Goal: Find specific page/section: Find specific page/section

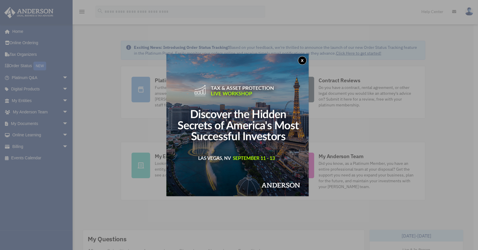
click at [302, 60] on button "x" at bounding box center [302, 60] width 9 height 9
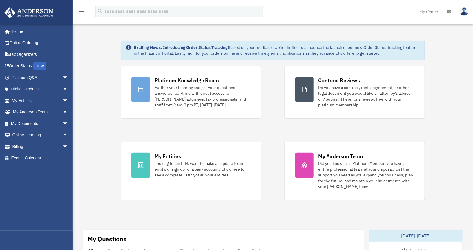
click at [266, 145] on div "Platinum Knowledge Room Further your learning and get your questions answered r…" at bounding box center [273, 133] width 304 height 134
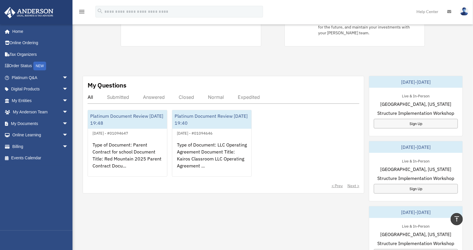
scroll to position [157, 0]
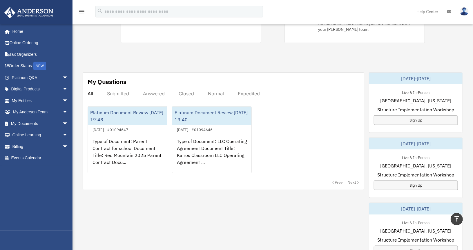
click at [153, 94] on div "Answered" at bounding box center [154, 94] width 22 height 6
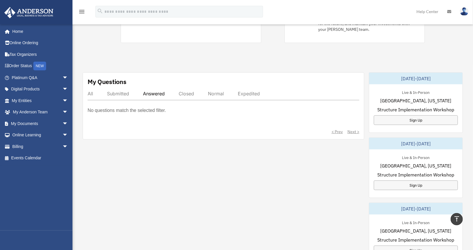
click at [121, 92] on div "Submitted" at bounding box center [118, 94] width 22 height 6
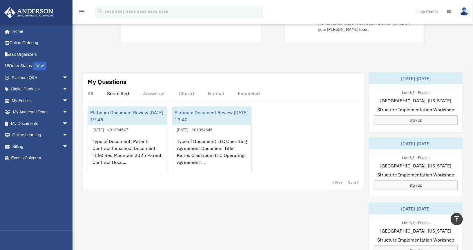
click at [192, 91] on div "Closed" at bounding box center [186, 94] width 15 height 6
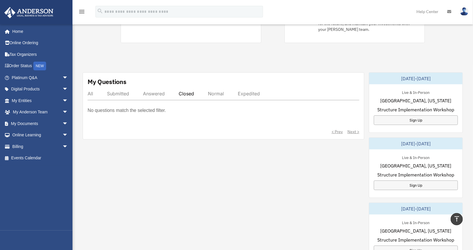
click at [216, 92] on div "Normal" at bounding box center [216, 94] width 16 height 6
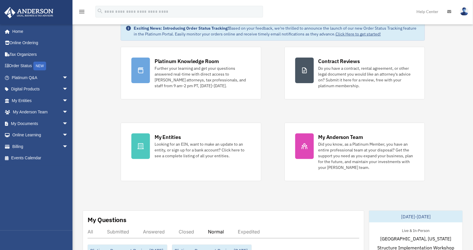
scroll to position [0, 0]
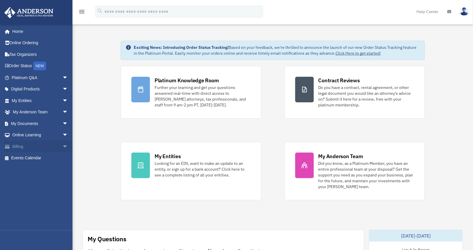
click at [62, 147] on span "arrow_drop_down" at bounding box center [68, 146] width 12 height 12
click at [50, 159] on link "$ Open Invoices" at bounding box center [42, 158] width 69 height 12
click at [39, 156] on link "$ Open Invoices" at bounding box center [42, 158] width 69 height 12
